Goal: Information Seeking & Learning: Learn about a topic

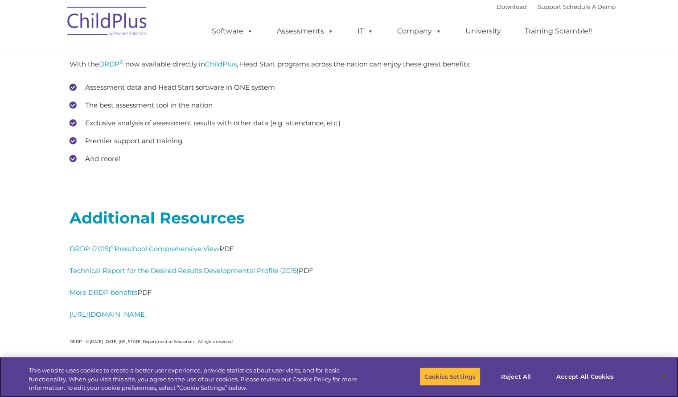
scroll to position [3906, 0]
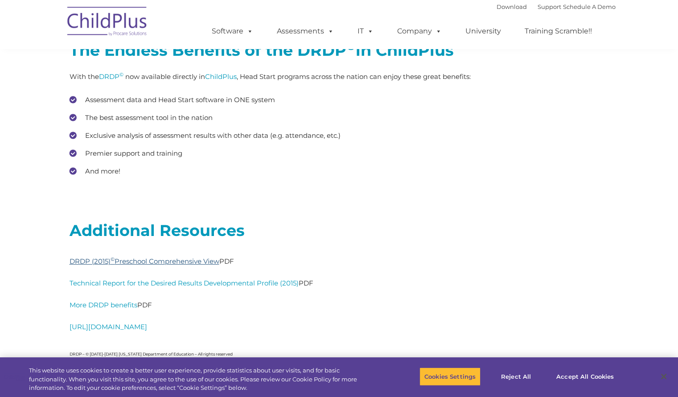
click at [208, 261] on link "DRDP (2015) © Preschool Comprehensive View" at bounding box center [145, 261] width 150 height 8
click at [147, 324] on link "https://www.desiredresults.us/" at bounding box center [109, 327] width 78 height 8
click at [205, 263] on link "DRDP (2015) © Preschool Comprehensive View" at bounding box center [145, 261] width 150 height 8
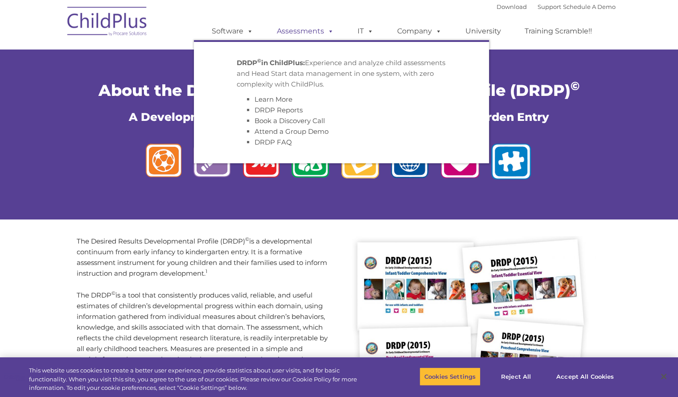
click at [330, 35] on span at bounding box center [329, 31] width 10 height 8
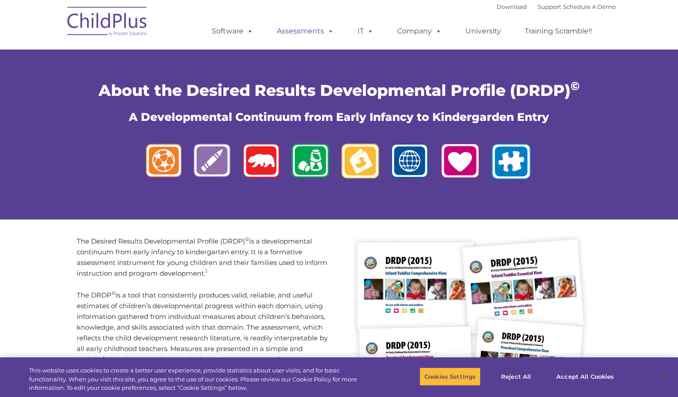
click at [330, 35] on span at bounding box center [329, 31] width 10 height 8
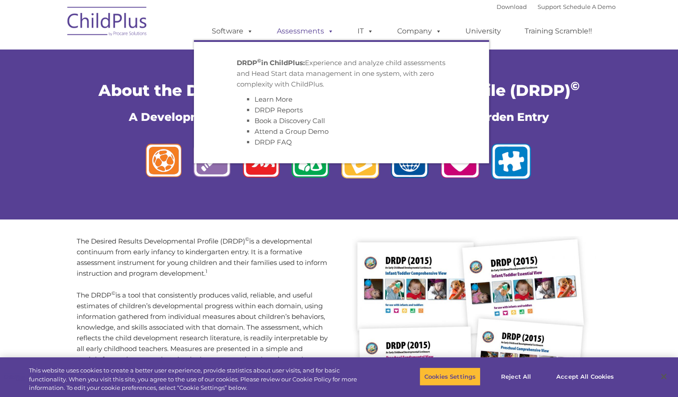
click at [330, 35] on span at bounding box center [329, 31] width 10 height 8
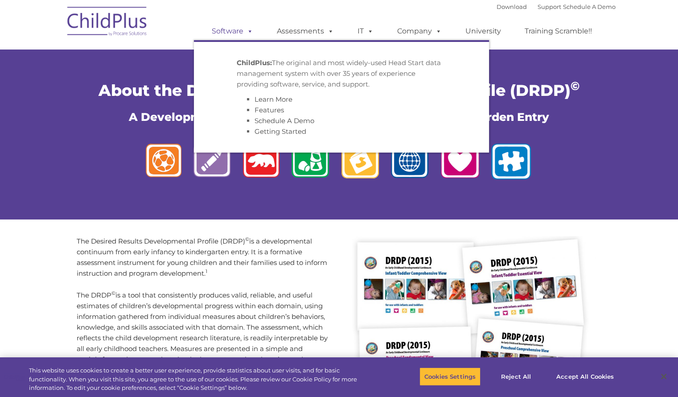
click at [243, 33] on link "Software" at bounding box center [232, 31] width 59 height 18
click at [250, 33] on span at bounding box center [249, 31] width 10 height 8
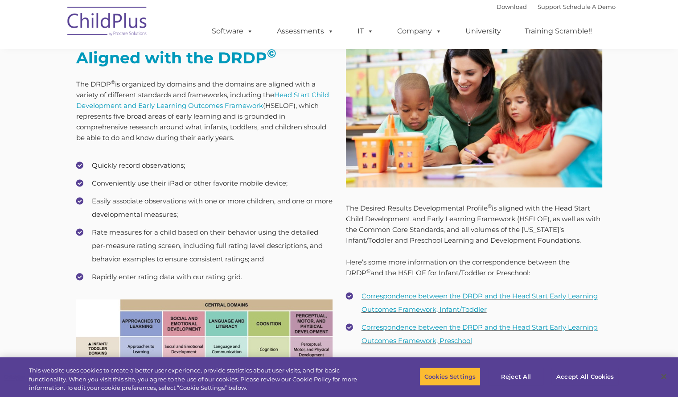
scroll to position [914, 0]
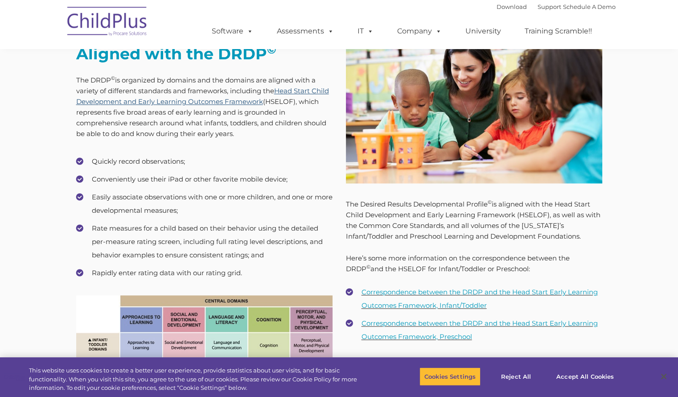
click at [224, 104] on link "Head Start Child Development and Early Learning Outcomes Framework" at bounding box center [202, 96] width 253 height 19
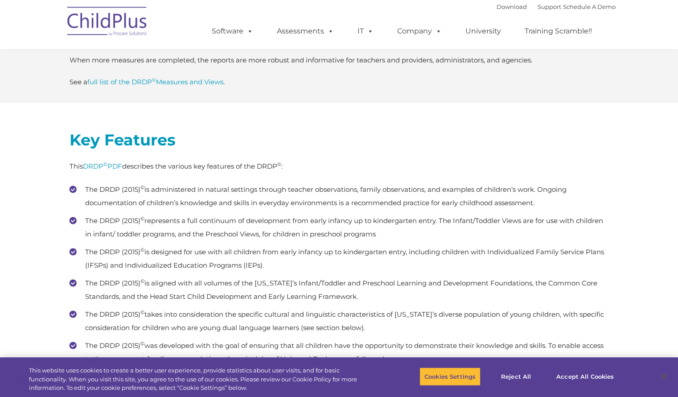
scroll to position [2497, 0]
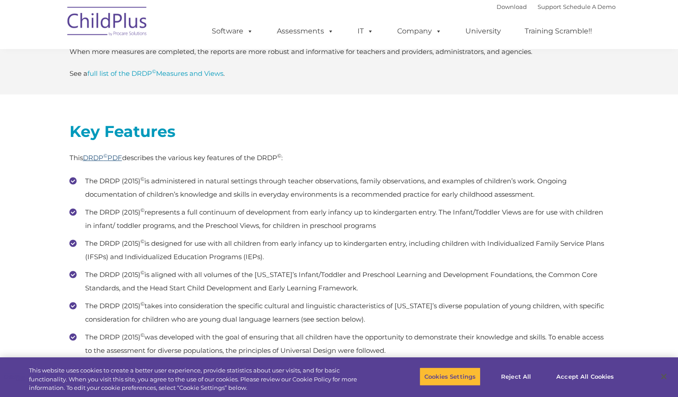
click at [115, 157] on link "DRDP © PDF" at bounding box center [102, 157] width 39 height 8
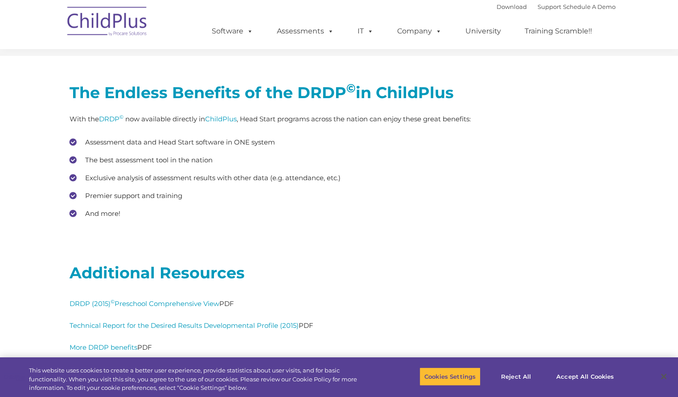
scroll to position [3855, 0]
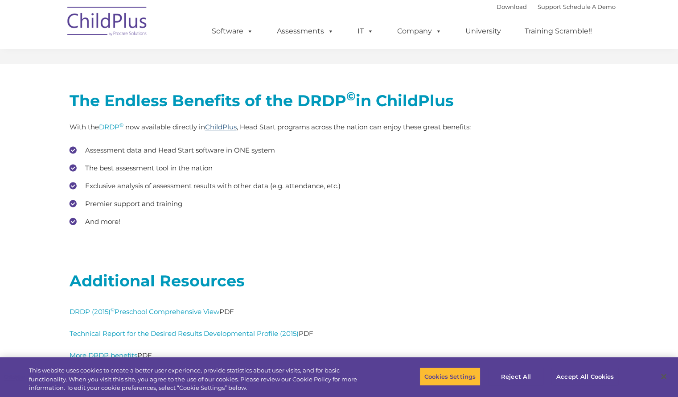
click at [232, 128] on link "ChildPlus" at bounding box center [221, 127] width 32 height 8
click at [136, 314] on link "DRDP (2015) © Preschool Comprehensive View" at bounding box center [145, 311] width 150 height 8
click at [221, 130] on link "ChildPlus" at bounding box center [221, 127] width 32 height 8
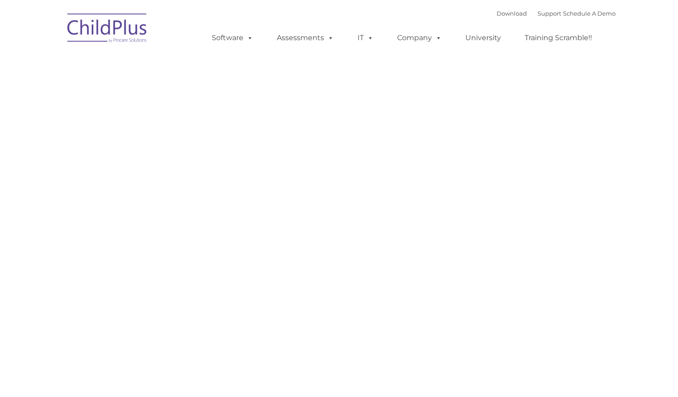
type input ""
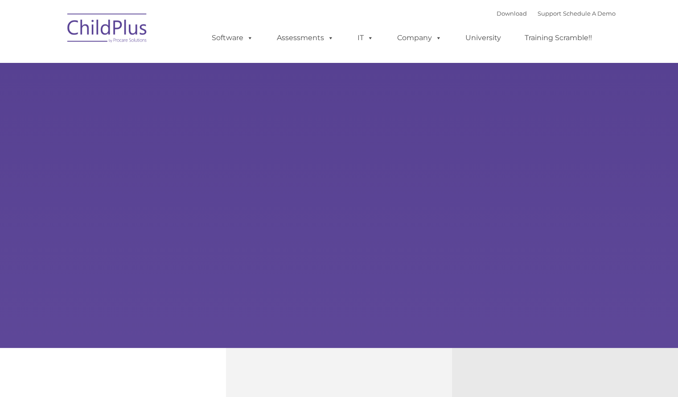
type input ""
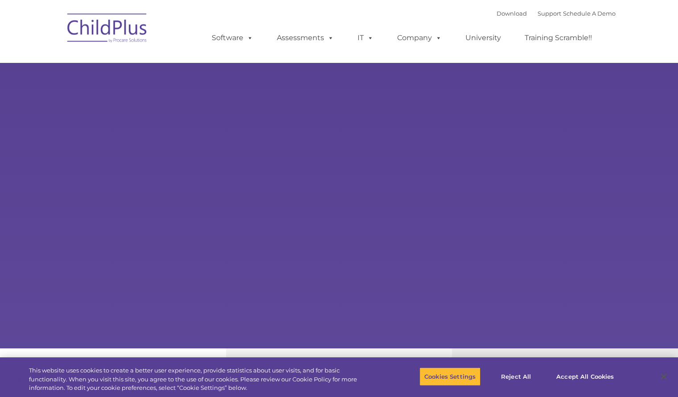
select select "MEDIUM"
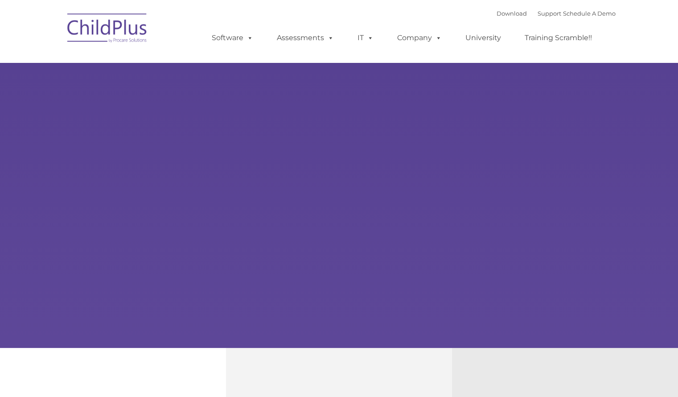
type input ""
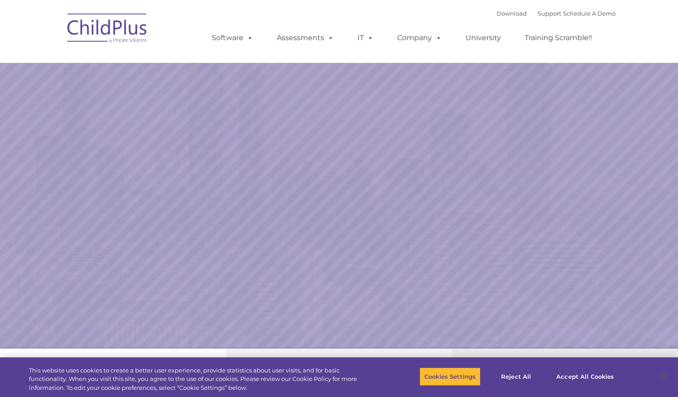
select select "MEDIUM"
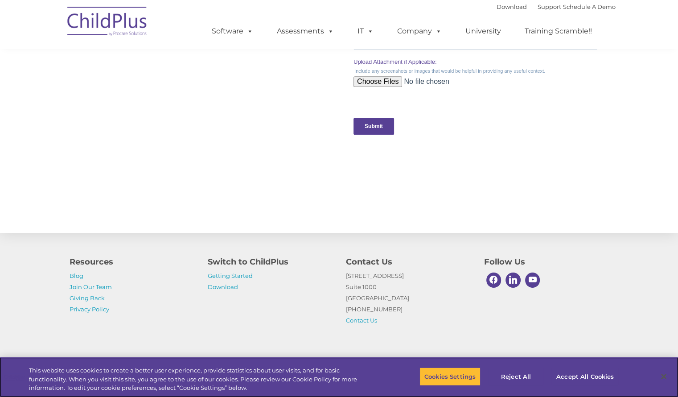
scroll to position [917, 0]
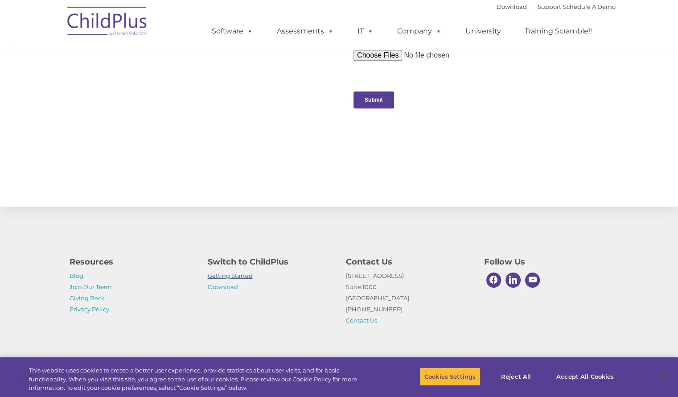
click at [234, 274] on link "Getting Started" at bounding box center [230, 275] width 45 height 7
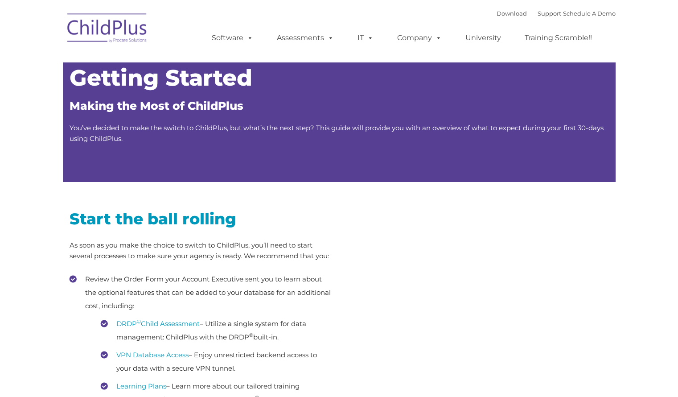
type input ""
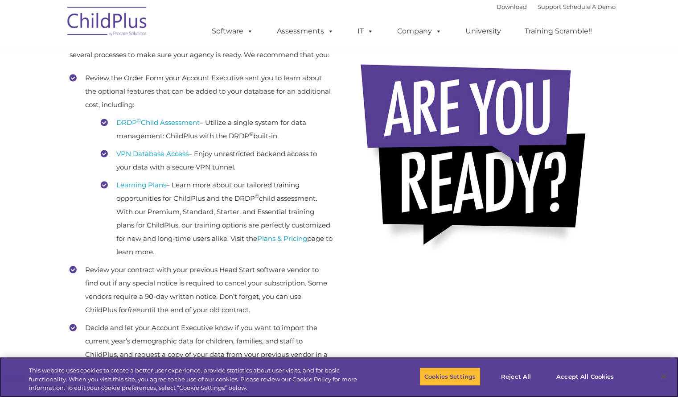
scroll to position [203, 0]
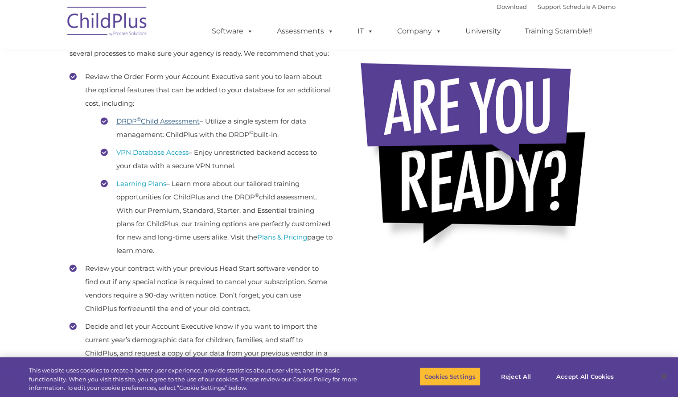
click at [173, 120] on link "DRDP © Child Assessment" at bounding box center [157, 121] width 83 height 8
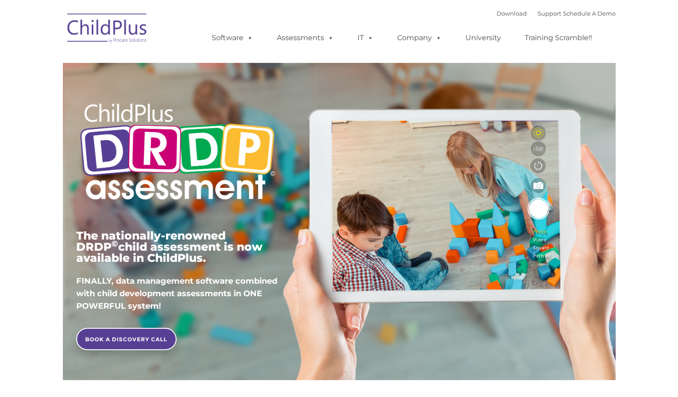
type input ""
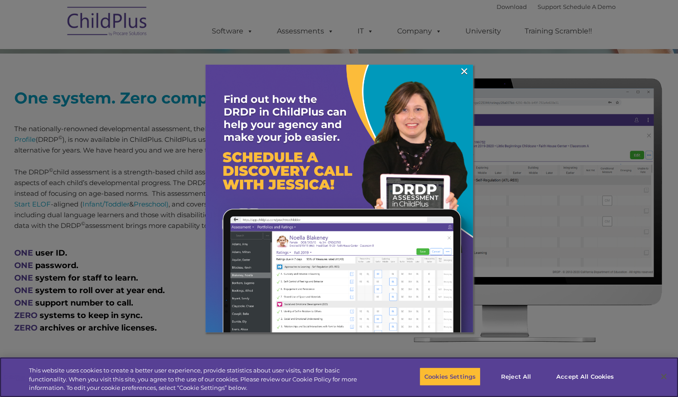
scroll to position [363, 0]
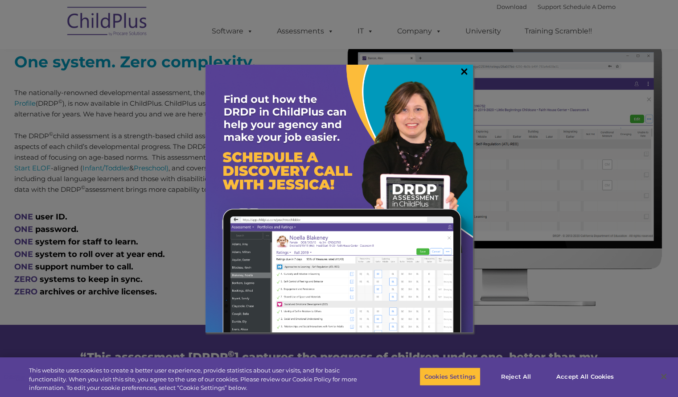
click at [467, 69] on link "×" at bounding box center [464, 71] width 10 height 9
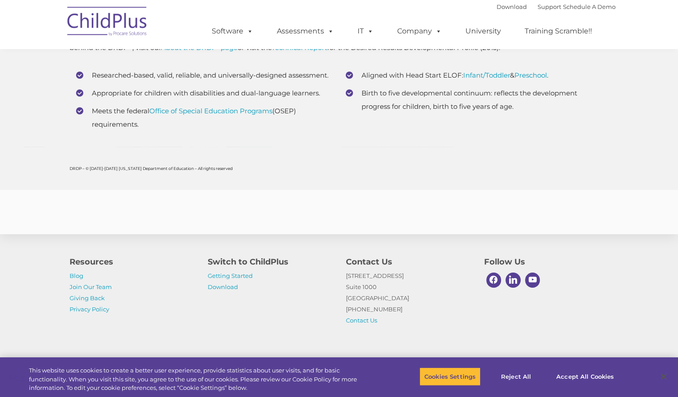
scroll to position [3442, 0]
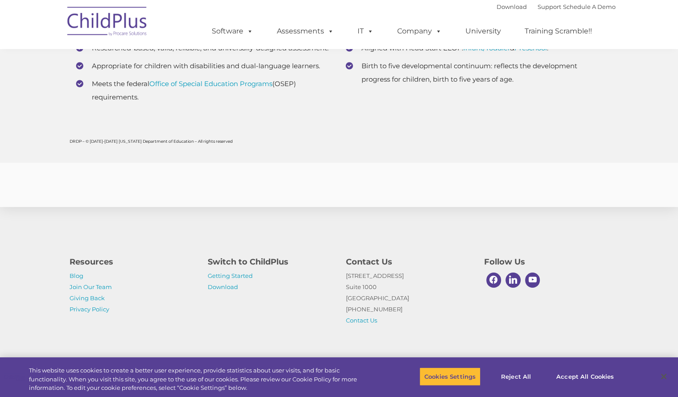
click at [132, 25] on img at bounding box center [107, 22] width 89 height 45
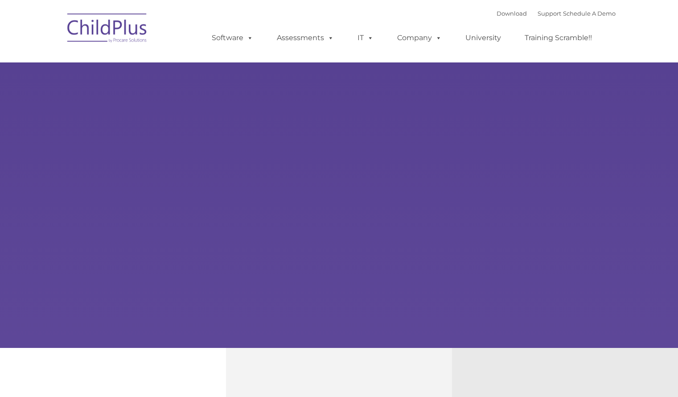
type input ""
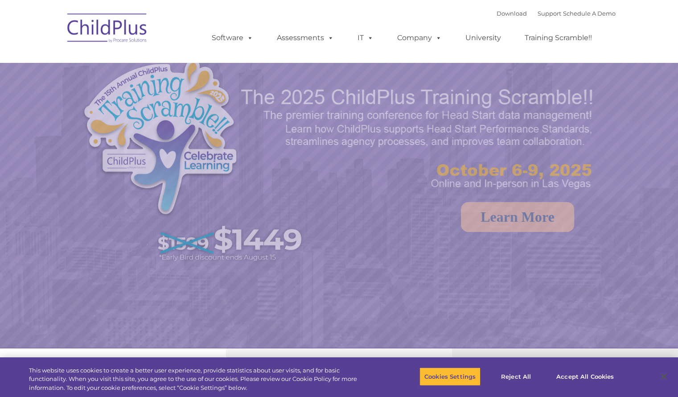
select select "MEDIUM"
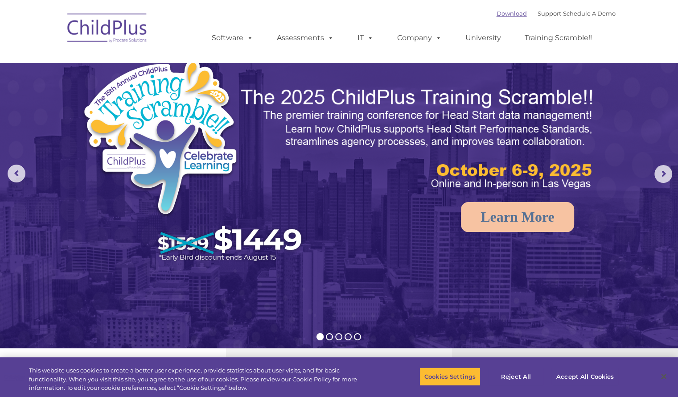
click at [501, 12] on link "Download" at bounding box center [512, 13] width 30 height 7
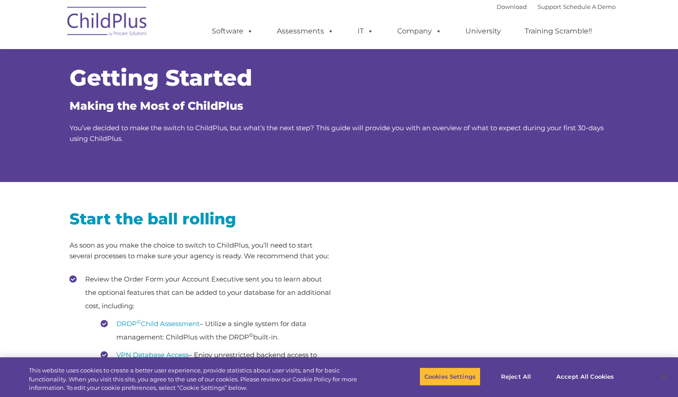
scroll to position [203, 0]
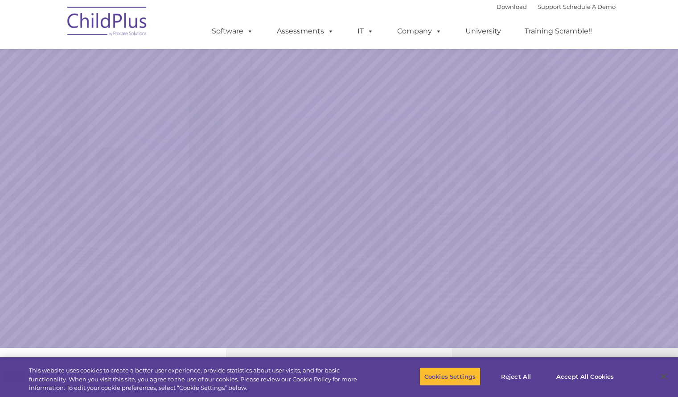
scroll to position [917, 0]
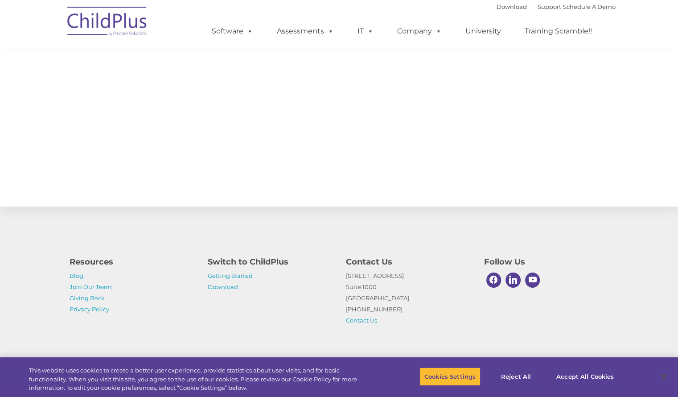
select select "MEDIUM"
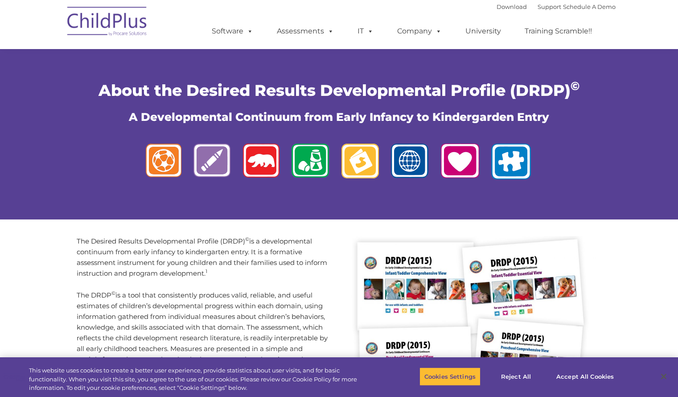
scroll to position [3855, 0]
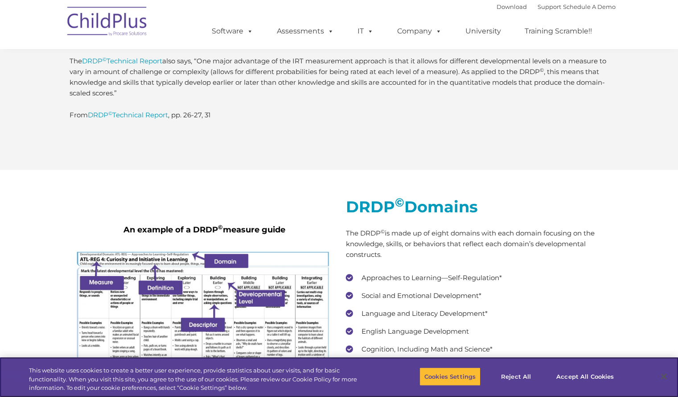
scroll to position [1551, 0]
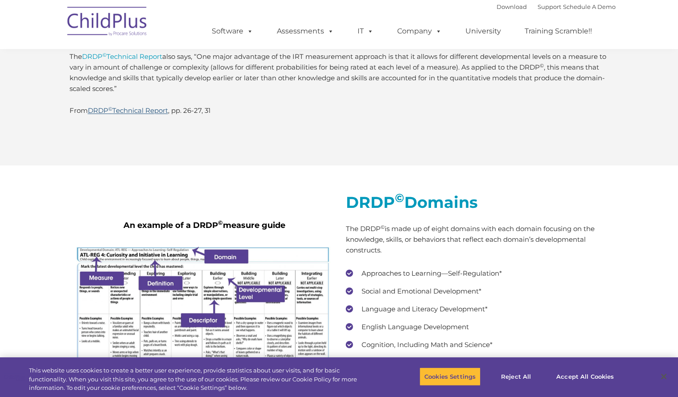
click at [157, 113] on link "DRDP © Technical Report" at bounding box center [128, 110] width 80 height 8
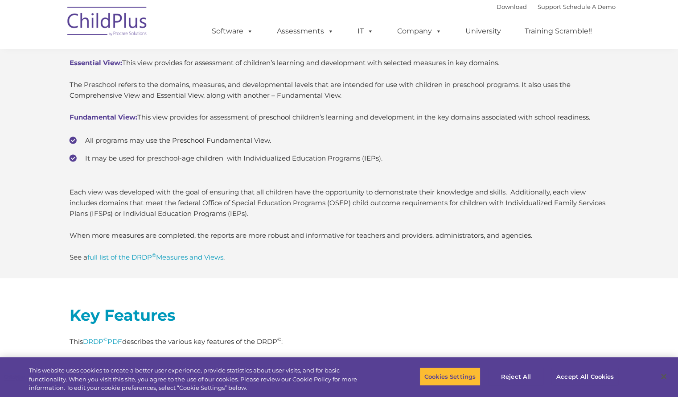
scroll to position [2321, 0]
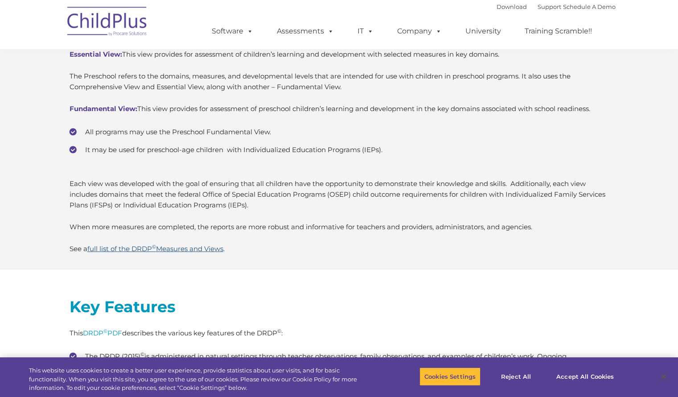
click at [141, 248] on link "full list of the DRDP © Measures and Views" at bounding box center [155, 248] width 136 height 8
click at [110, 334] on link "DRDP © PDF" at bounding box center [102, 333] width 39 height 8
